Goal: Complete application form

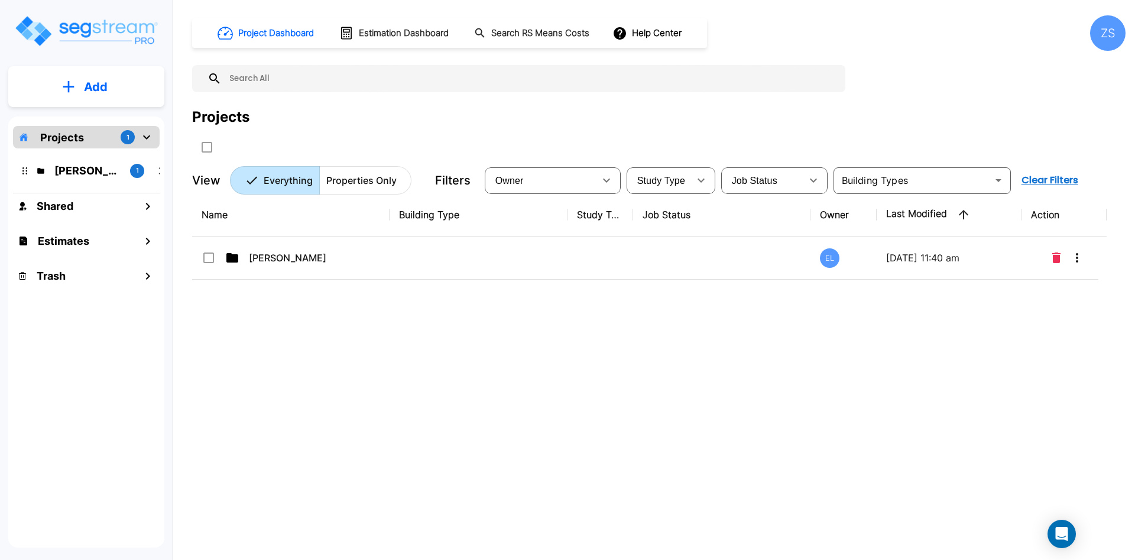
click at [105, 86] on p "Add" at bounding box center [96, 87] width 24 height 18
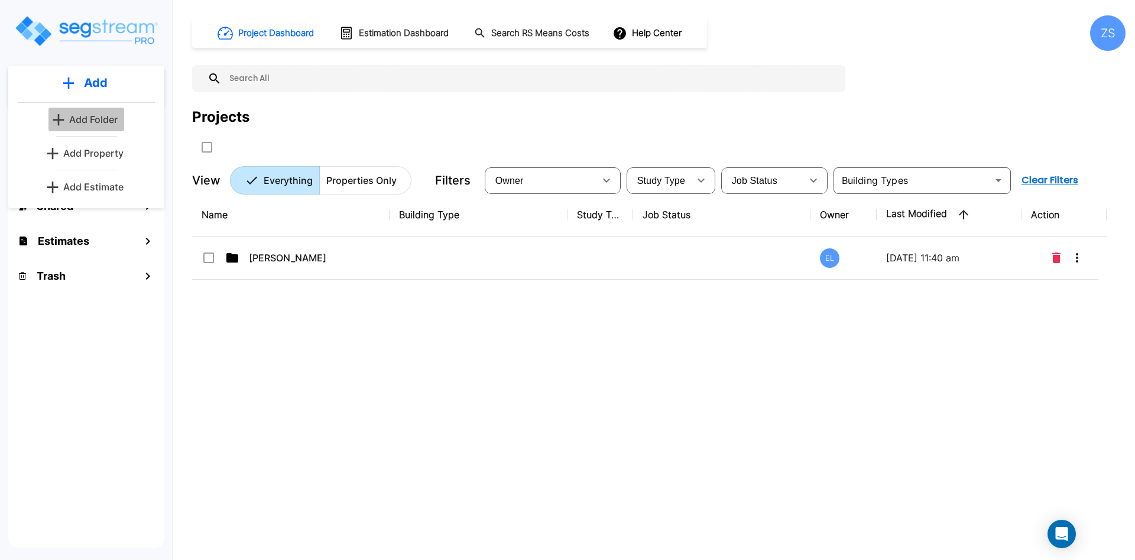
click at [117, 118] on p "Add Folder" at bounding box center [93, 119] width 48 height 14
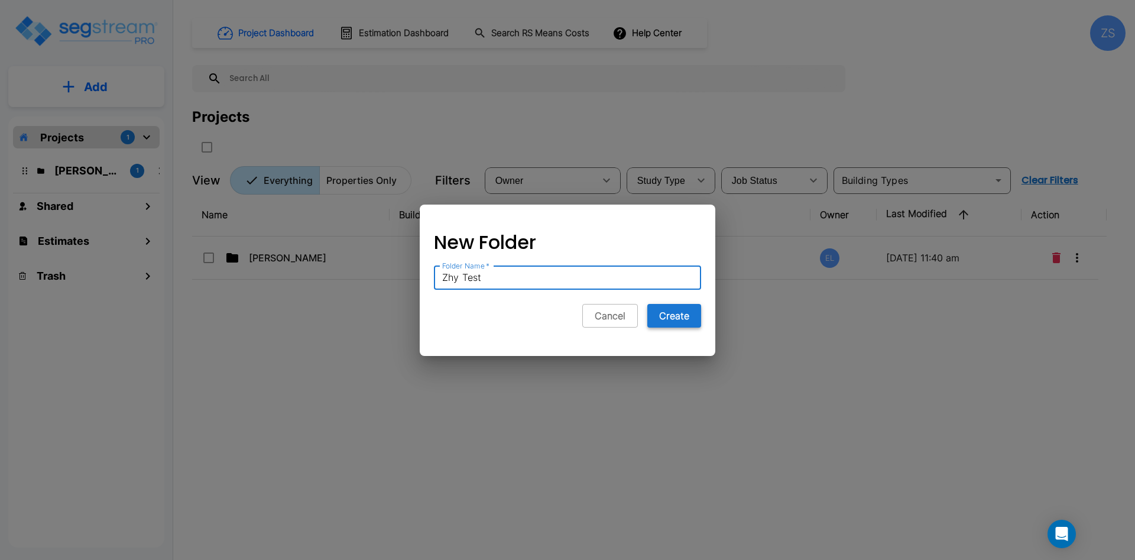
type input "Zhy Test"
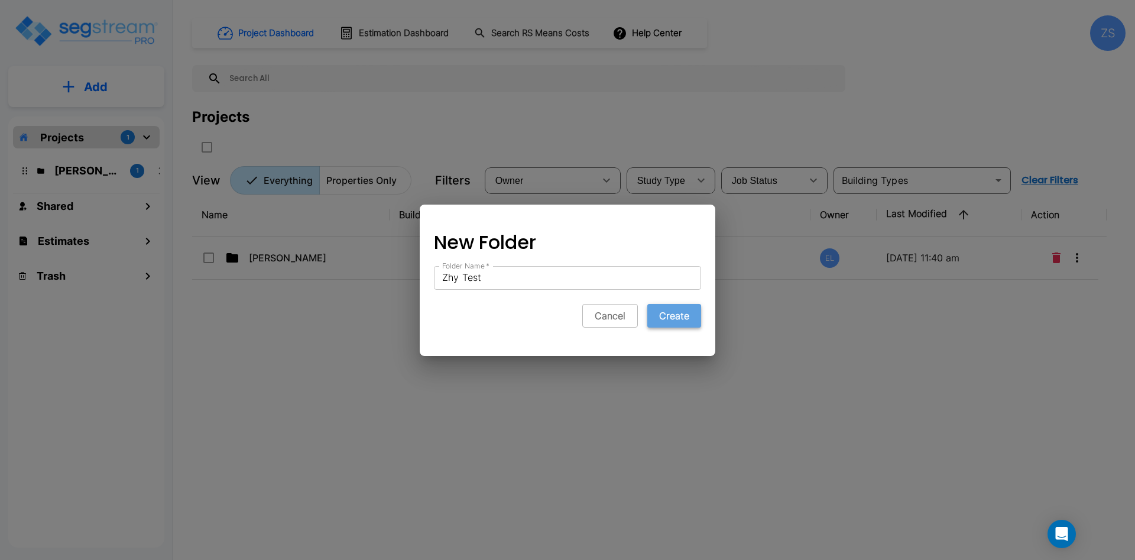
click at [677, 325] on button "Create" at bounding box center [675, 316] width 54 height 24
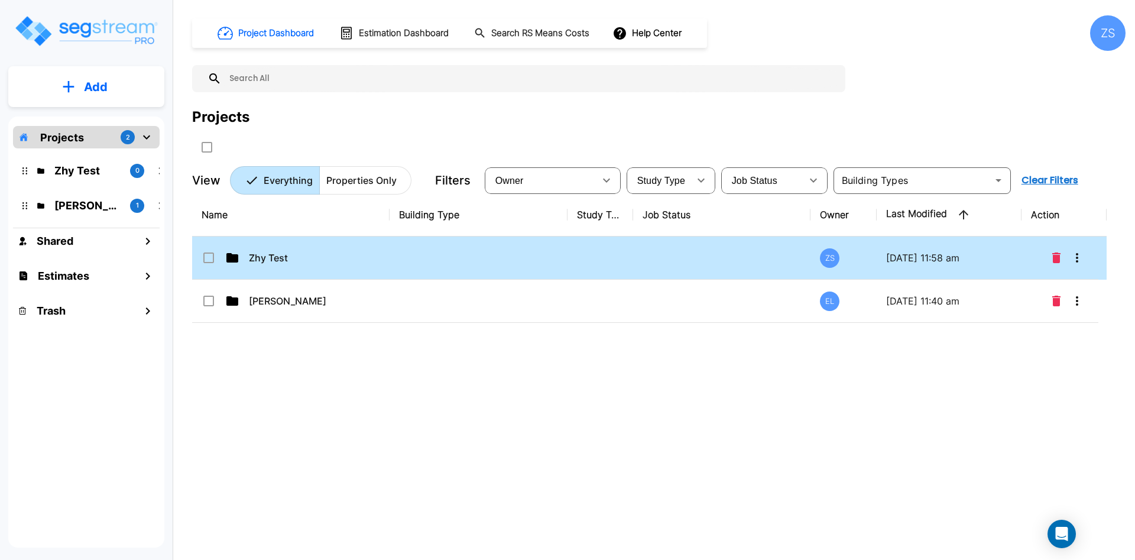
click at [486, 258] on td at bounding box center [479, 258] width 178 height 43
checkbox input "true"
click at [486, 258] on td at bounding box center [479, 258] width 178 height 43
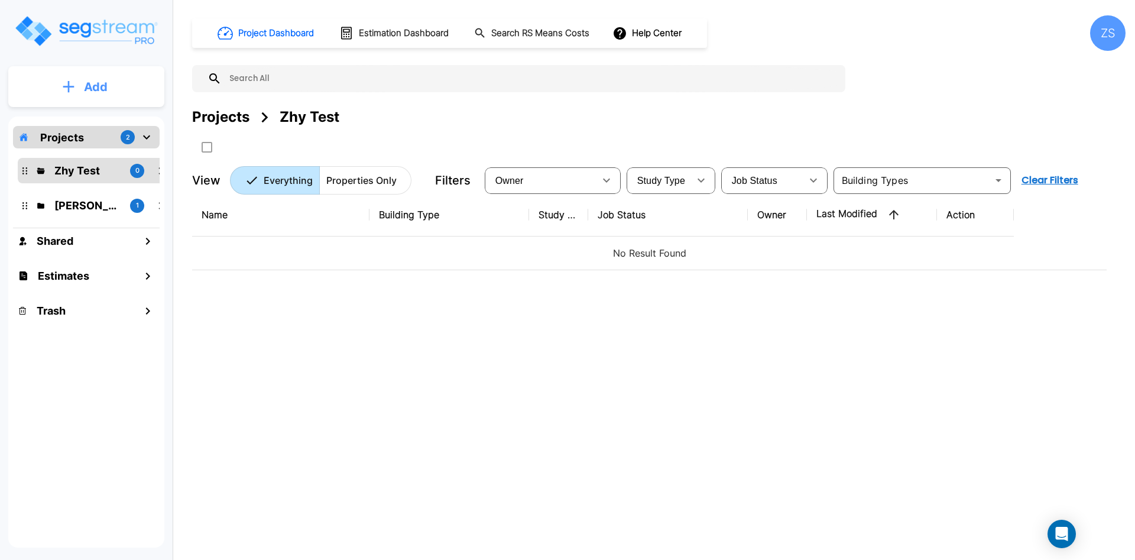
click at [99, 80] on p "Add" at bounding box center [96, 87] width 24 height 18
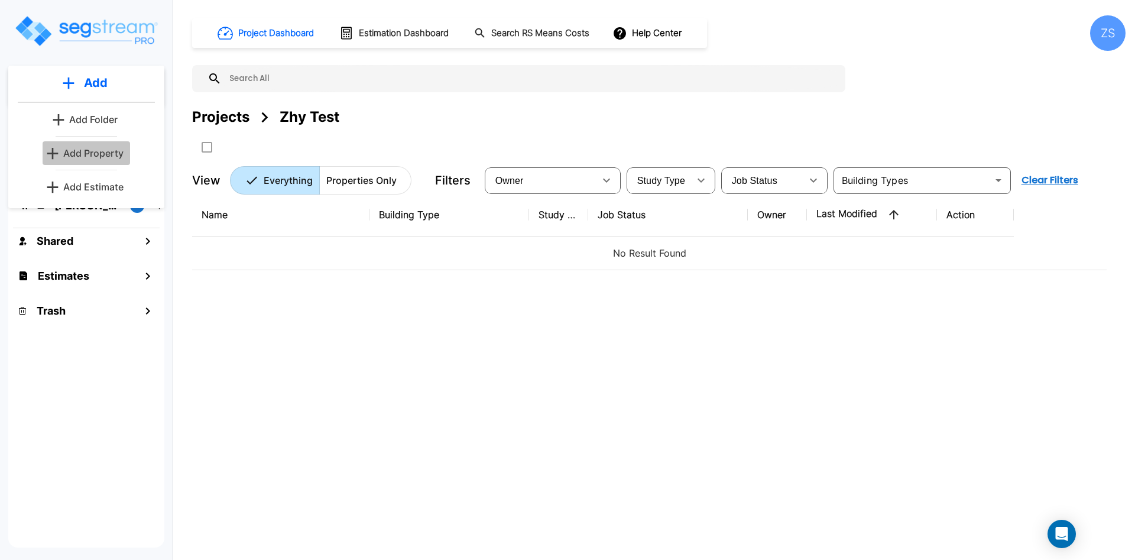
click at [113, 160] on link "Add Property" at bounding box center [87, 153] width 88 height 24
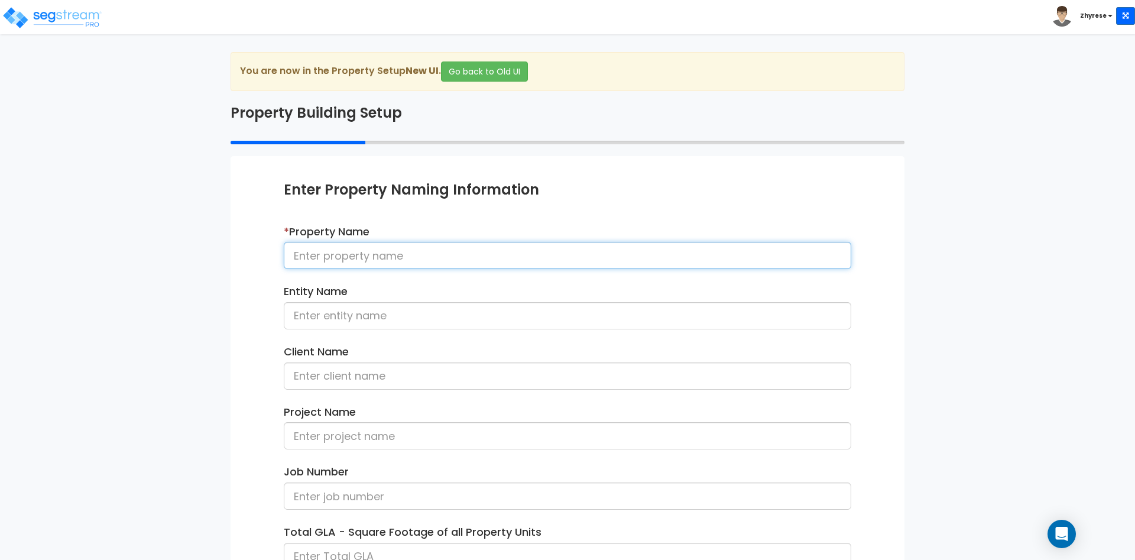
click at [471, 251] on input at bounding box center [568, 255] width 568 height 27
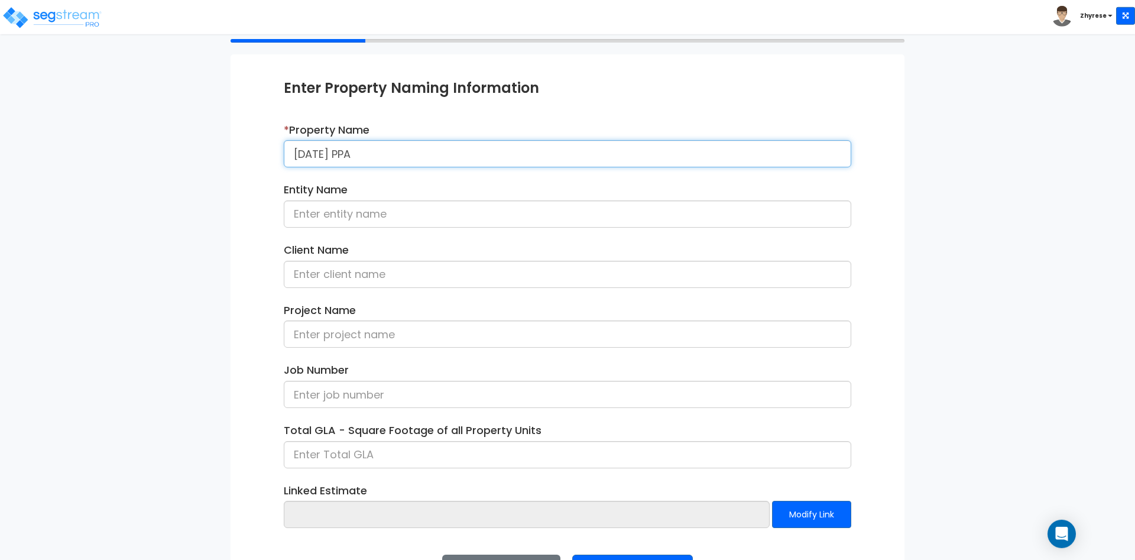
scroll to position [148, 0]
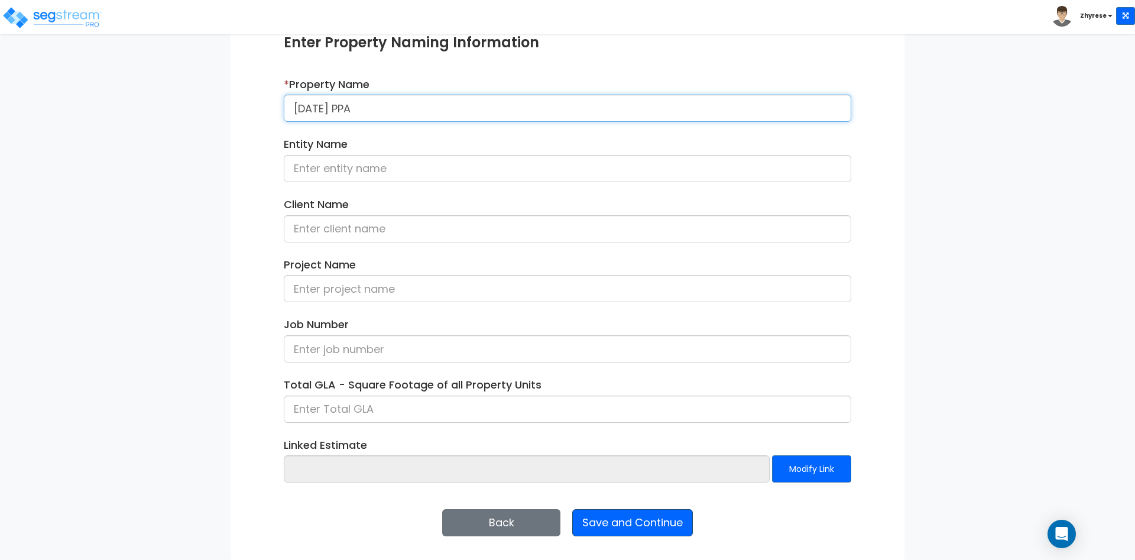
type input "[DATE] PPA"
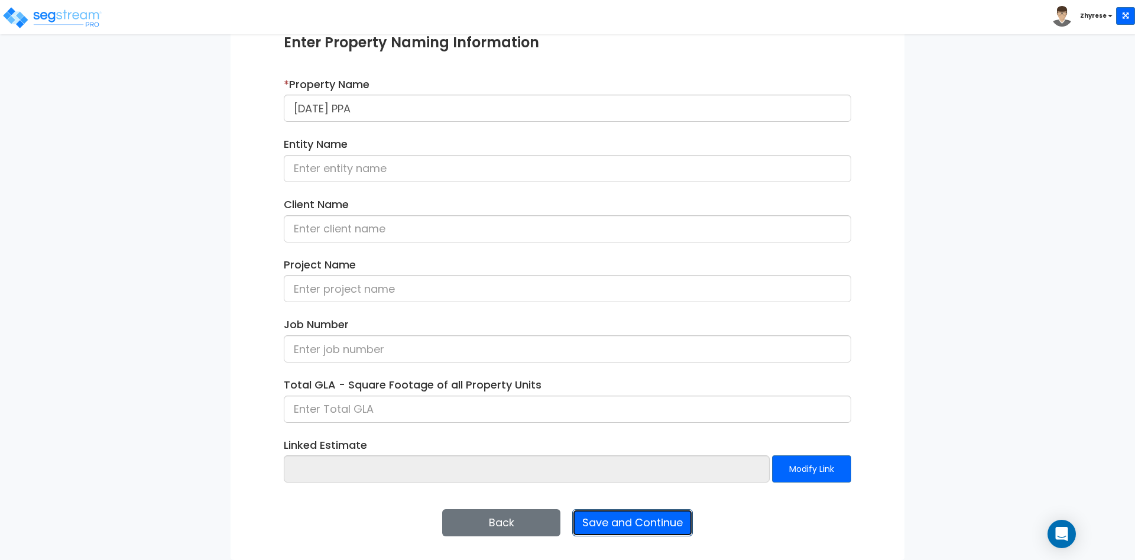
click at [662, 527] on button "Save and Continue" at bounding box center [632, 522] width 121 height 27
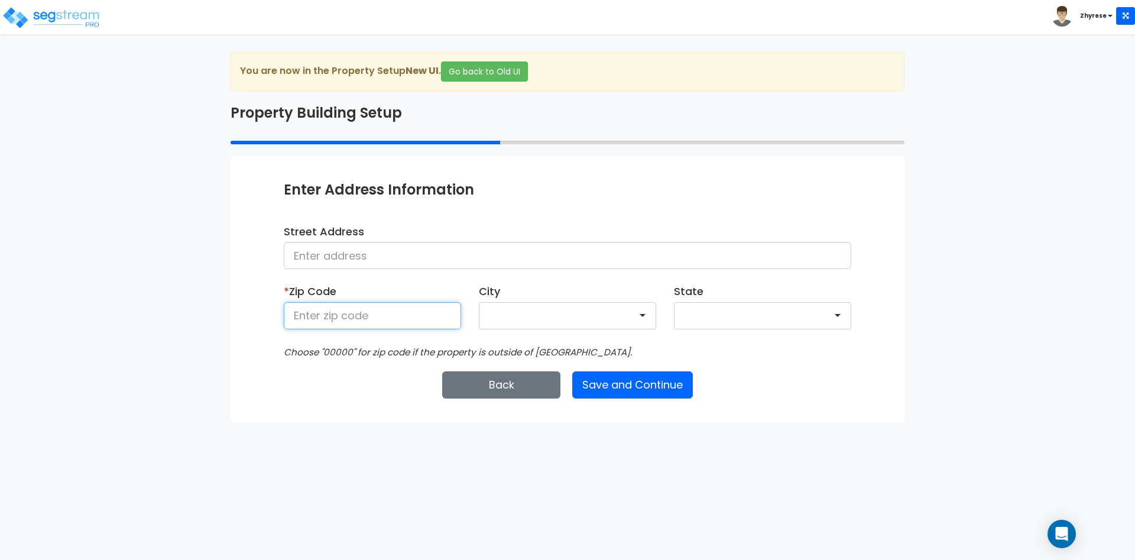
click at [373, 325] on input at bounding box center [372, 315] width 177 height 27
type input "50001"
click at [646, 386] on button "Save and Continue" at bounding box center [632, 384] width 121 height 27
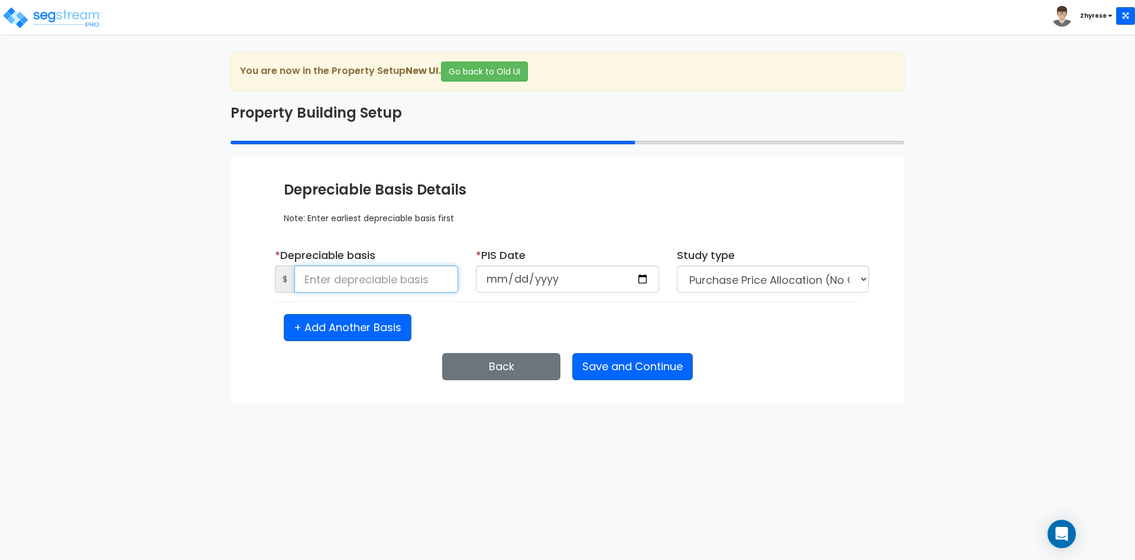
click at [355, 281] on input at bounding box center [377, 279] width 164 height 27
type input "3,454"
click at [503, 285] on input "date" at bounding box center [567, 279] width 183 height 27
click at [517, 282] on input "date" at bounding box center [567, 279] width 183 height 27
click at [533, 278] on input "date" at bounding box center [567, 279] width 183 height 27
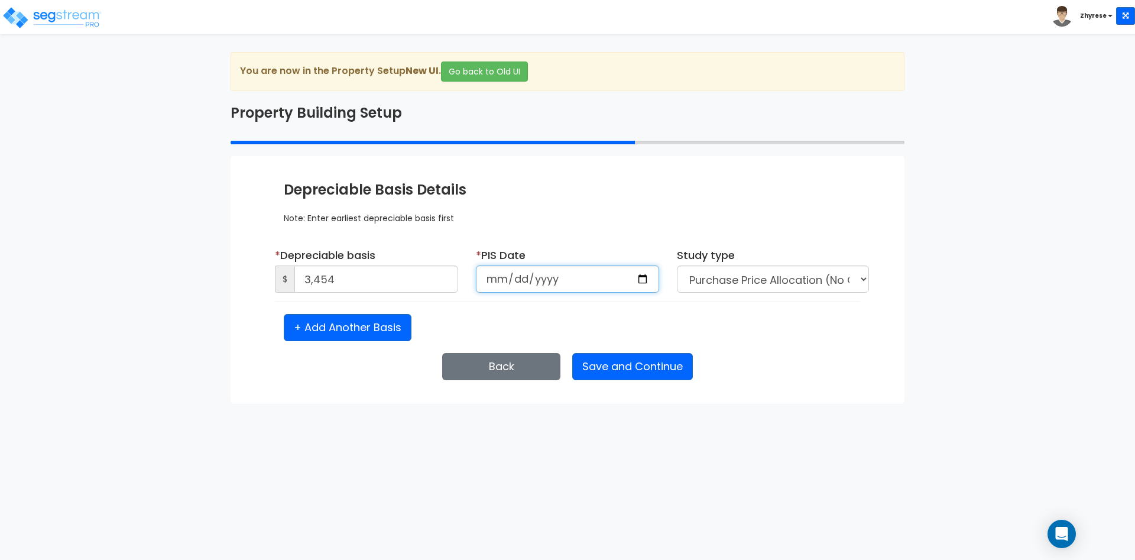
type input "2025-02-02"
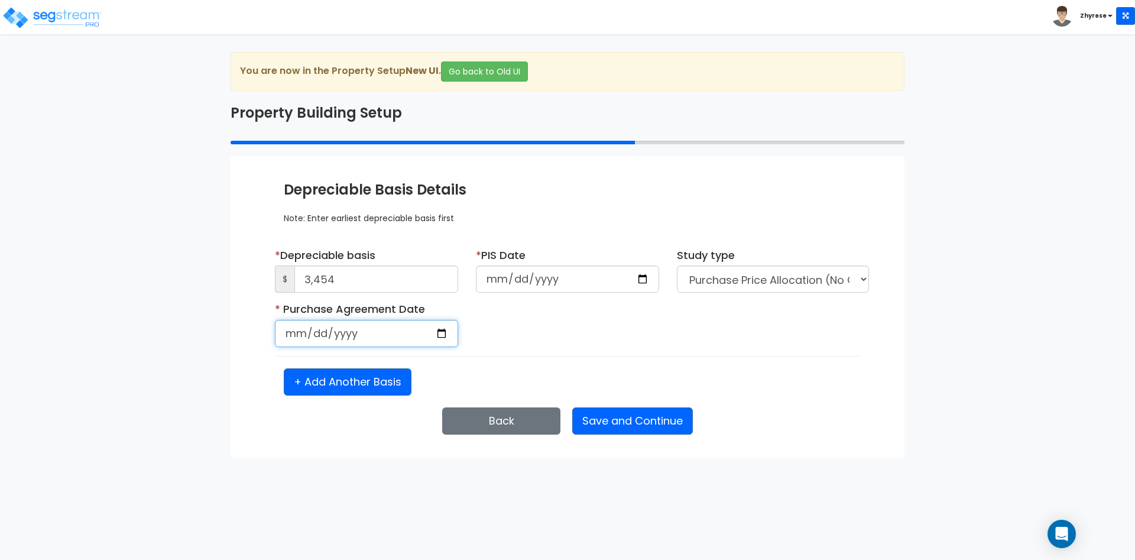
click at [293, 338] on input "date" at bounding box center [366, 333] width 183 height 27
click at [313, 337] on input "date" at bounding box center [366, 333] width 183 height 27
click at [334, 335] on input "date" at bounding box center [366, 333] width 183 height 27
type input "2022-01-01"
click at [685, 424] on button "Save and Continue" at bounding box center [632, 420] width 121 height 27
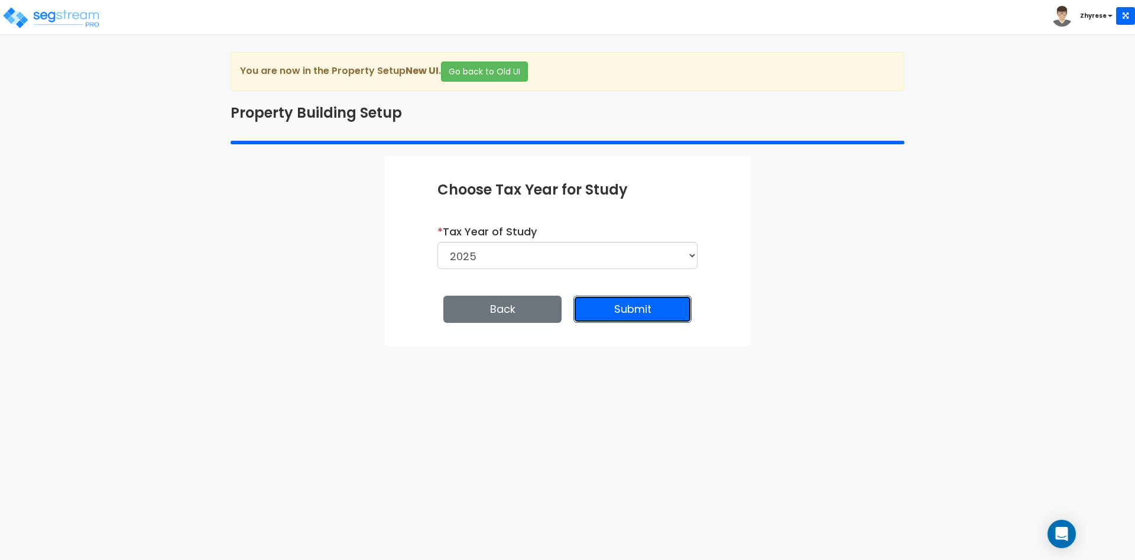
click at [641, 313] on button "Submit" at bounding box center [633, 309] width 118 height 27
